Goal: Task Accomplishment & Management: Manage account settings

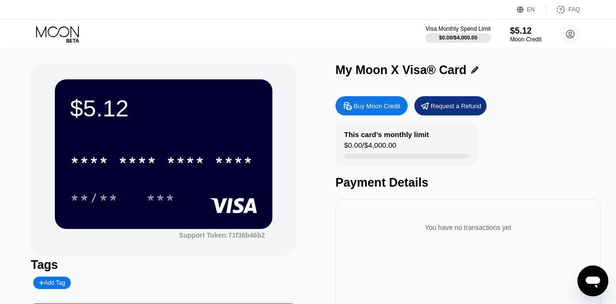
click at [122, 171] on div "* * * * * * * * * * * * ****" at bounding box center [162, 160] width 195 height 24
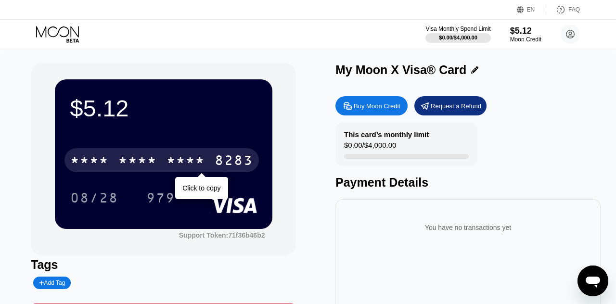
click at [24, 179] on div "$5.12 * * * * * * * * * * * * 8283 Click to copy 08/28 979 Support Token: 71f36…" at bounding box center [308, 220] width 616 height 343
click at [93, 162] on div "* * * *" at bounding box center [89, 161] width 39 height 15
click at [446, 103] on div "Request a Refund" at bounding box center [456, 106] width 51 height 8
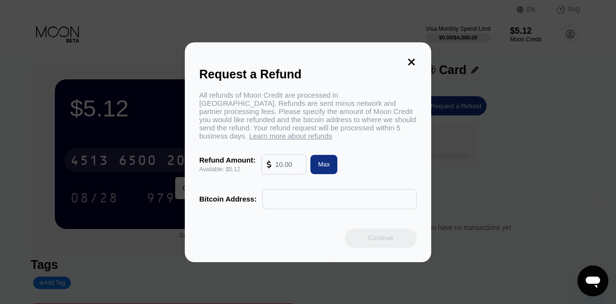
click at [328, 164] on div "Max" at bounding box center [324, 164] width 27 height 19
type input "5.12"
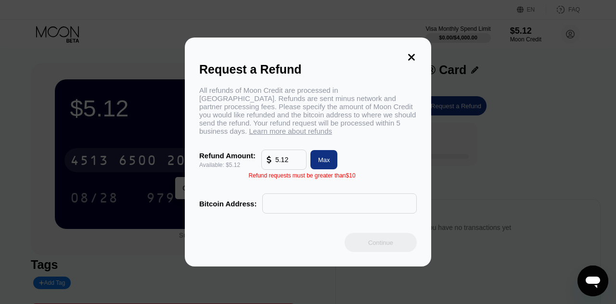
click at [14, 130] on div "Request a Refund All refunds of Moon Credit are processed in [GEOGRAPHIC_DATA].…" at bounding box center [308, 152] width 616 height 229
click at [24, 136] on div "Request a Refund All refunds of Moon Credit are processed in [GEOGRAPHIC_DATA].…" at bounding box center [308, 152] width 616 height 229
click at [414, 62] on icon at bounding box center [411, 57] width 11 height 11
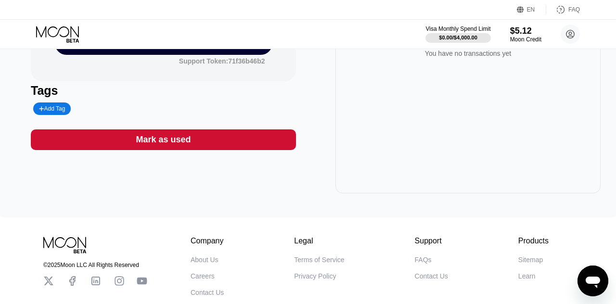
scroll to position [175, 0]
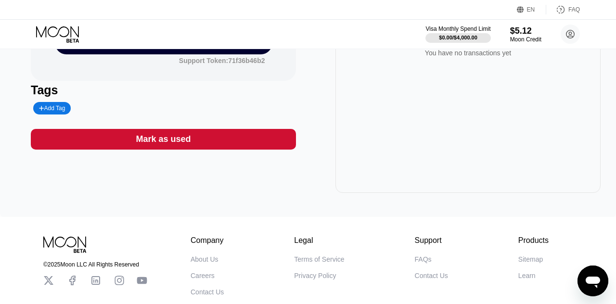
click at [46, 280] on icon at bounding box center [48, 280] width 11 height 11
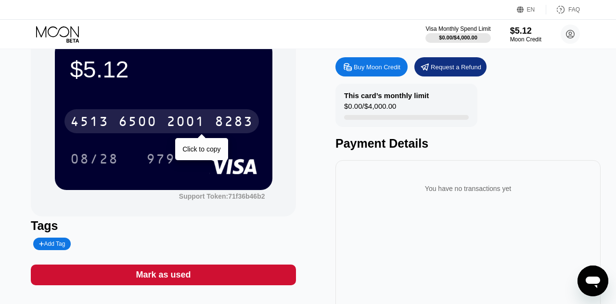
scroll to position [34, 0]
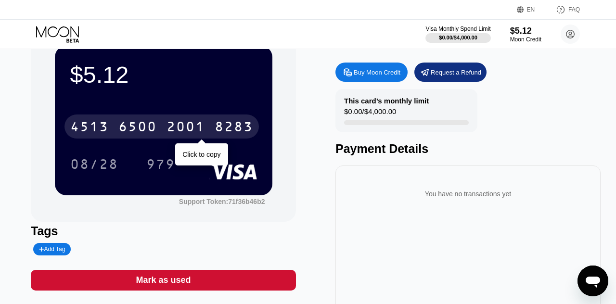
click at [574, 37] on circle at bounding box center [570, 34] width 19 height 19
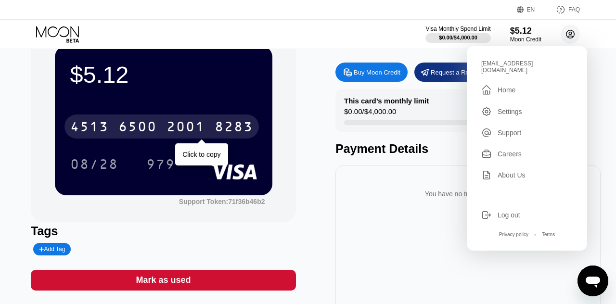
click at [510, 86] on div "Home" at bounding box center [507, 90] width 18 height 8
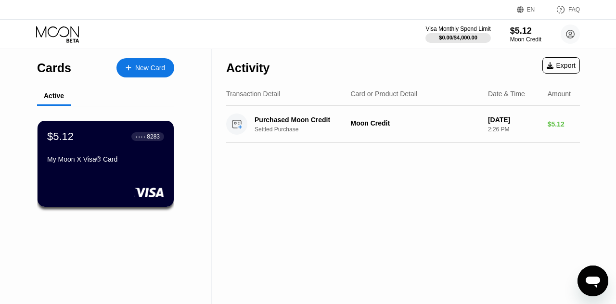
click at [409, 208] on div "Activity Export Transaction Detail Card or Product Detail Date & Time Amount Pu…" at bounding box center [403, 177] width 383 height 256
click at [502, 143] on div "Purchased Moon Credit Settled Purchase Moon Credit [DATE] 2:26 PM $5.12" at bounding box center [403, 124] width 354 height 37
click at [532, 135] on div "Purchased Moon Credit Settled Purchase Moon Credit [DATE] 2:26 PM $5.12" at bounding box center [403, 124] width 354 height 37
click at [518, 130] on div "2:26 PM" at bounding box center [514, 129] width 52 height 7
click at [523, 124] on div "[DATE] 2:26 PM" at bounding box center [514, 124] width 52 height 17
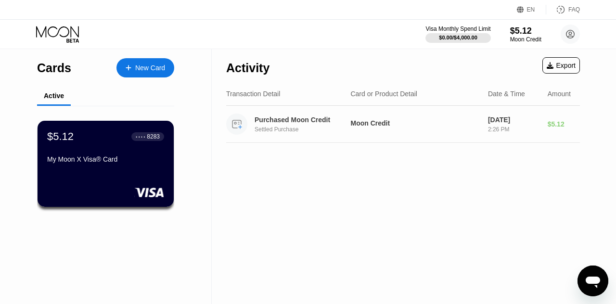
click at [524, 126] on div "2:26 PM" at bounding box center [514, 129] width 52 height 7
click at [488, 197] on div "Activity Export Transaction Detail Card or Product Detail Date & Time Amount Pu…" at bounding box center [403, 177] width 383 height 256
click at [570, 38] on icon at bounding box center [571, 34] width 8 height 8
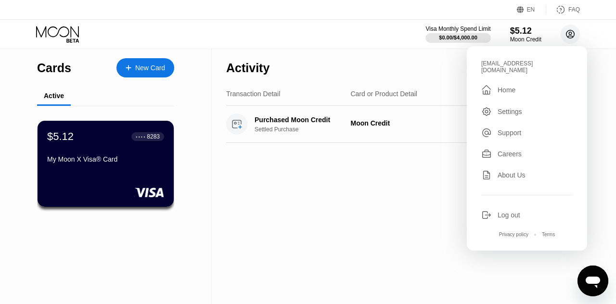
click at [519, 108] on div "Settings" at bounding box center [510, 112] width 25 height 8
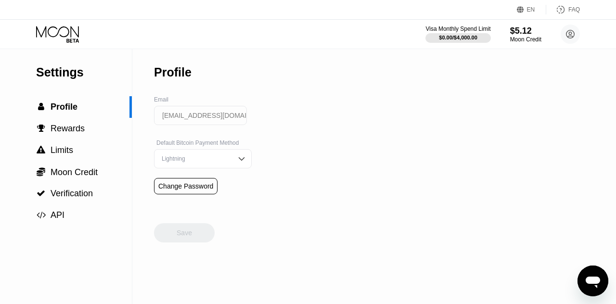
click at [68, 197] on span "Verification" at bounding box center [72, 194] width 42 height 10
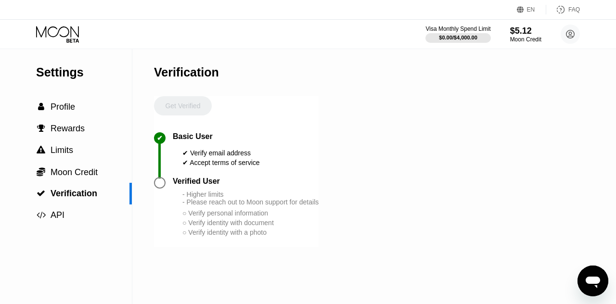
click at [67, 100] on div " Profile" at bounding box center [66, 107] width 132 height 22
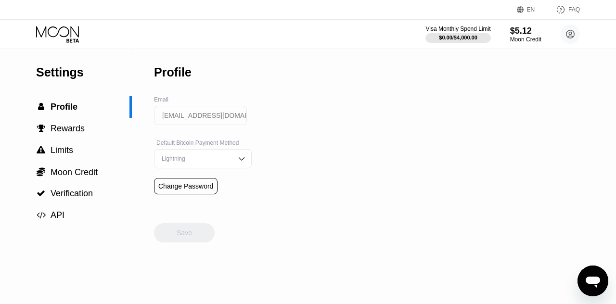
click at [74, 137] on div " Rewards" at bounding box center [66, 129] width 132 height 22
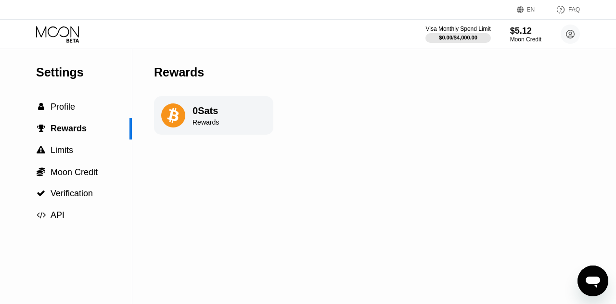
click at [71, 154] on span "Limits" at bounding box center [62, 150] width 23 height 10
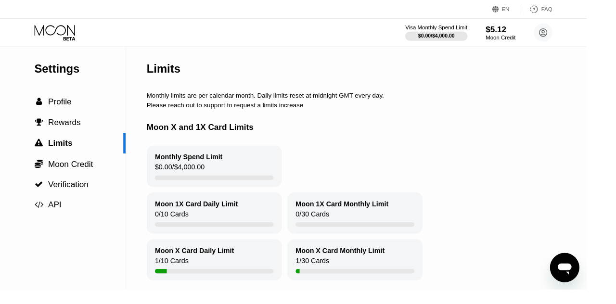
click at [89, 173] on span "Moon Credit" at bounding box center [74, 173] width 47 height 10
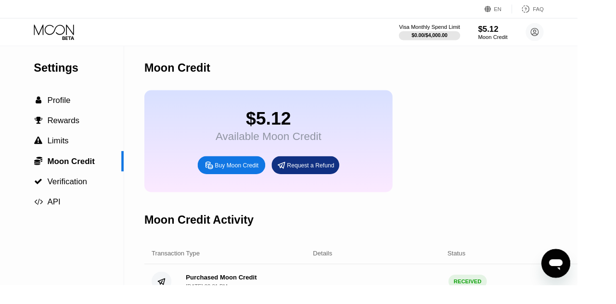
click at [328, 176] on div "Request a Refund" at bounding box center [331, 176] width 51 height 8
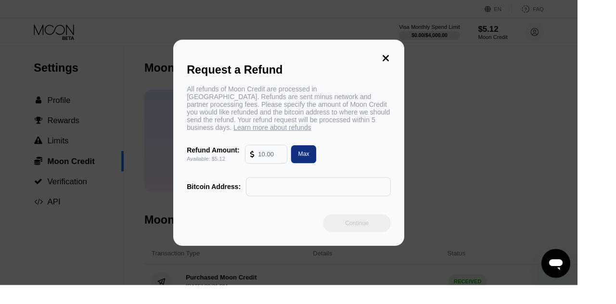
click at [417, 171] on div "Refund Amount: Available: $5.12 Max" at bounding box center [308, 165] width 218 height 20
click at [330, 167] on div "Max" at bounding box center [324, 164] width 12 height 8
type input "5.12"
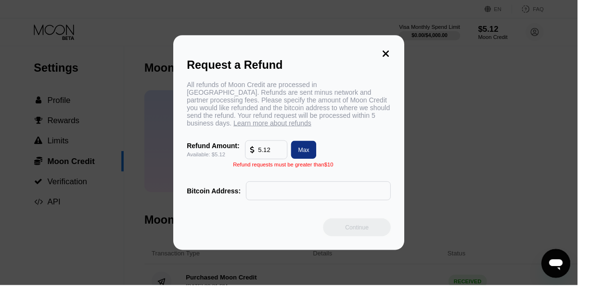
click at [338, 162] on div "Max" at bounding box center [324, 159] width 27 height 19
click at [408, 170] on div "Refund Amount: Available: $5.12 5.12 Max" at bounding box center [308, 160] width 218 height 20
click at [478, 180] on div "Request a Refund All refunds of Moon Credit are processed in Bitcoin. Refunds a…" at bounding box center [308, 152] width 616 height 229
click at [431, 98] on div "Request a Refund All refunds of Moon Credit are processed in Bitcoin. Refunds a…" at bounding box center [308, 152] width 247 height 229
click at [415, 61] on icon at bounding box center [411, 57] width 7 height 7
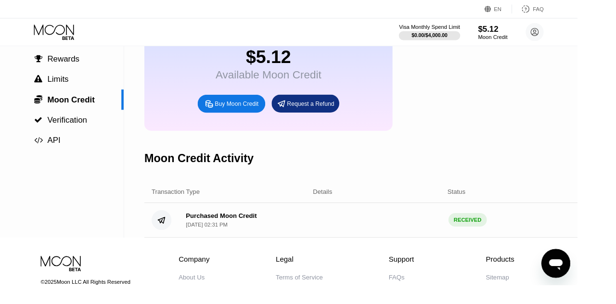
scroll to position [88, 0]
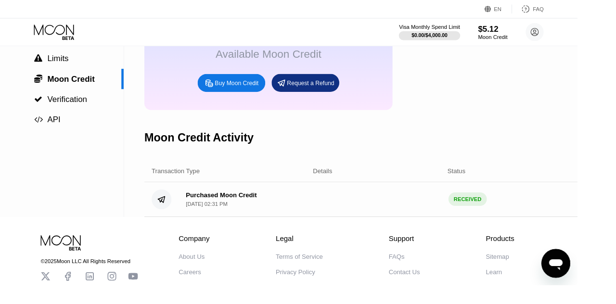
click at [144, 299] on icon at bounding box center [142, 295] width 10 height 7
